Goal: Transaction & Acquisition: Purchase product/service

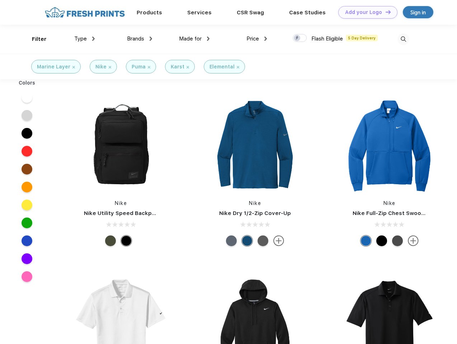
click at [365, 12] on link "Add your Logo Design Tool" at bounding box center [367, 12] width 59 height 13
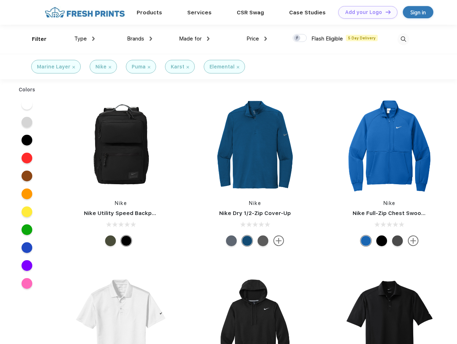
click at [0, 0] on div "Design Tool" at bounding box center [0, 0] width 0 height 0
click at [385, 12] on link "Add your Logo Design Tool" at bounding box center [367, 12] width 59 height 13
click at [34, 39] on div "Filter" at bounding box center [39, 39] width 15 height 8
click at [85, 39] on span "Type" at bounding box center [80, 39] width 13 height 6
click at [140, 39] on span "Brands" at bounding box center [135, 39] width 17 height 6
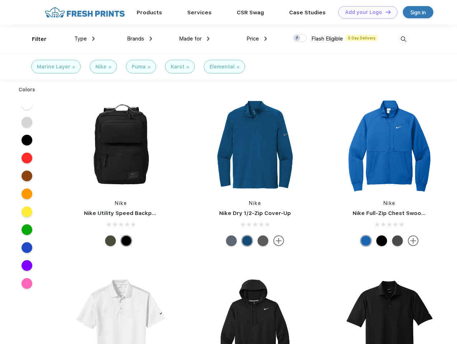
click at [194, 39] on span "Made for" at bounding box center [190, 39] width 23 height 6
click at [257, 39] on span "Price" at bounding box center [252, 39] width 13 height 6
click at [300, 38] on div at bounding box center [300, 38] width 14 height 8
click at [297, 38] on input "checkbox" at bounding box center [295, 36] width 5 height 5
click at [403, 39] on img at bounding box center [403, 39] width 12 height 12
